Goal: Task Accomplishment & Management: Complete application form

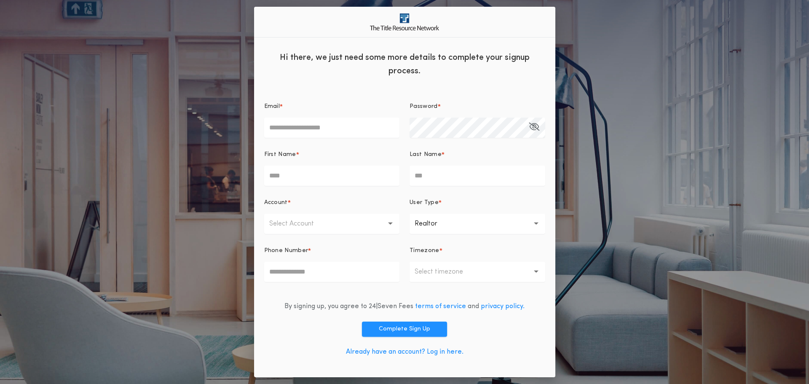
click at [441, 354] on link "Already have an account? Log in here." at bounding box center [405, 351] width 118 height 7
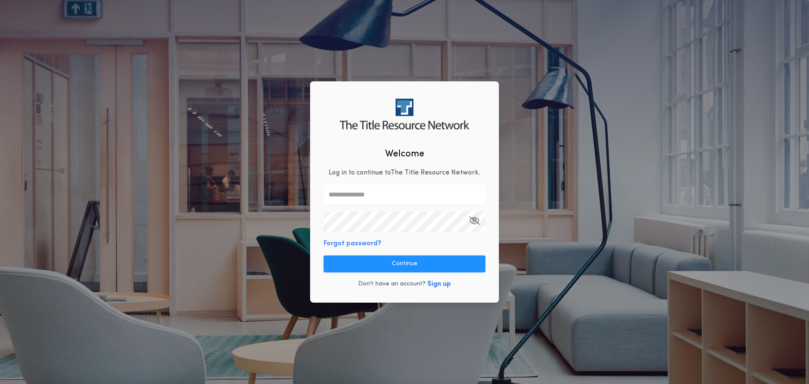
click at [354, 190] on input "text" at bounding box center [405, 195] width 162 height 20
type input "**********"
click at [640, 182] on div "**********" at bounding box center [404, 192] width 809 height 384
